Goal: Information Seeking & Learning: Find specific page/section

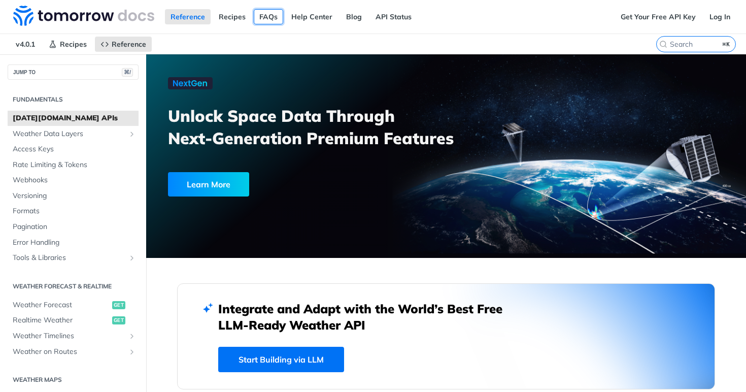
click at [261, 14] on link "FAQs" at bounding box center [268, 16] width 29 height 15
click at [694, 47] on input "search" at bounding box center [684, 44] width 104 height 9
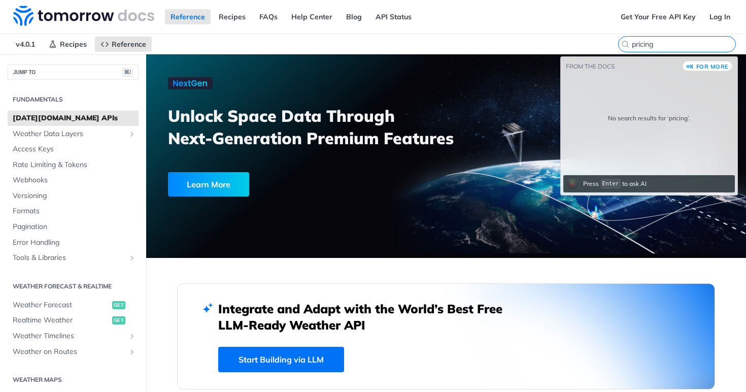
type input "pricing"
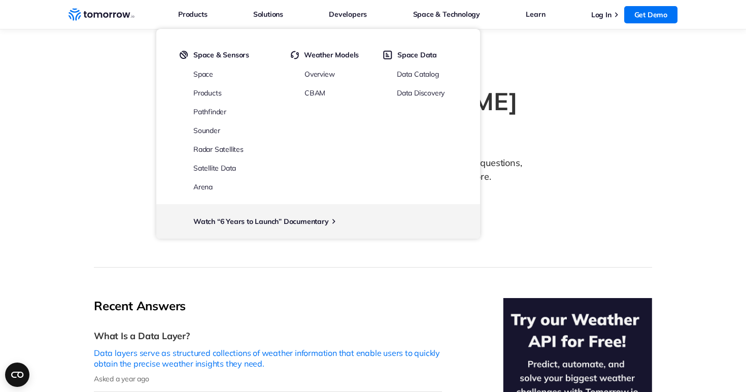
click at [103, 12] on icon "Weather Intelligence Solutions" at bounding box center [102, 14] width 66 height 13
